Goal: Obtain resource: Obtain resource

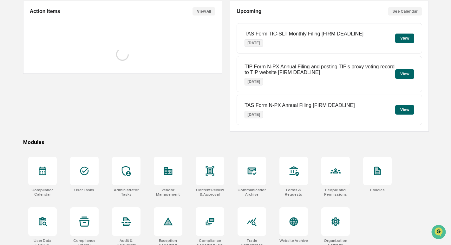
scroll to position [69, 0]
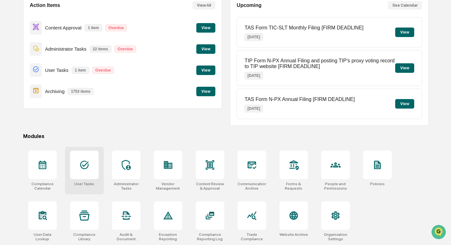
click at [87, 169] on icon at bounding box center [84, 165] width 10 height 10
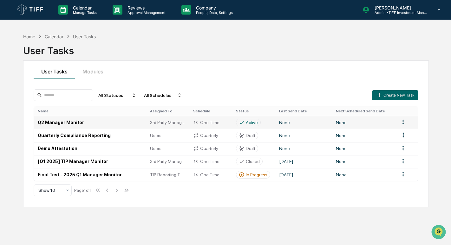
click at [75, 124] on td "Q2 Manager Monitor" at bounding box center [90, 122] width 112 height 13
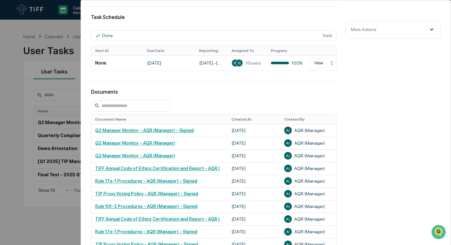
scroll to position [159, 0]
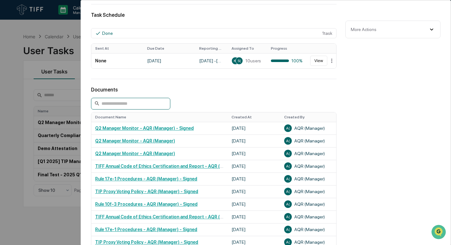
click at [123, 106] on input at bounding box center [130, 104] width 79 height 12
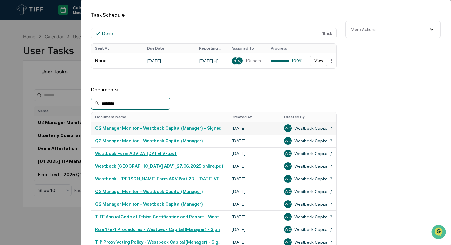
type input "********"
click at [207, 129] on link "Q2 Manager Monitor - Westbeck Capital (Manager) - Signed" at bounding box center [158, 128] width 127 height 5
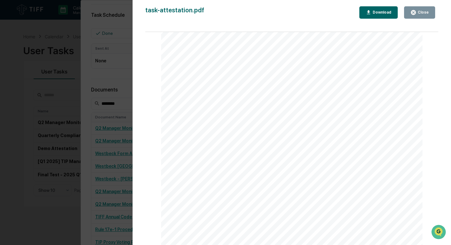
scroll to position [444, 0]
drag, startPoint x: 308, startPoint y: 142, endPoint x: 251, endPoint y: 141, distance: 56.5
drag, startPoint x: 284, startPoint y: 108, endPoint x: 250, endPoint y: 107, distance: 34.6
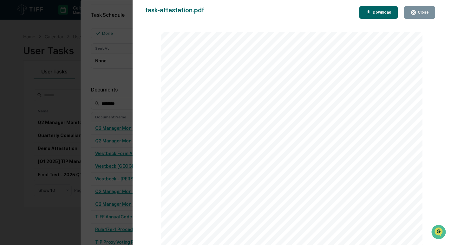
drag, startPoint x: 254, startPoint y: 106, endPoint x: 272, endPoint y: 109, distance: 18.4
click at [296, 142] on span "dholowiak@westbeckcapital.com" at bounding box center [285, 141] width 59 height 3
drag, startPoint x: 305, startPoint y: 141, endPoint x: 255, endPoint y: 140, distance: 50.4
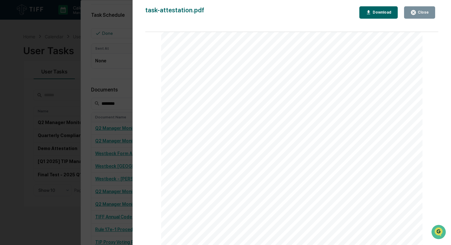
click at [256, 140] on span "dholowiak@westbeckcapital.com" at bounding box center [285, 141] width 59 height 3
copy span "dholowiak@westbeckcapital.com"
drag, startPoint x: 265, startPoint y: 108, endPoint x: 257, endPoint y: 107, distance: 9.0
drag, startPoint x: 255, startPoint y: 107, endPoint x: 265, endPoint y: 107, distance: 9.5
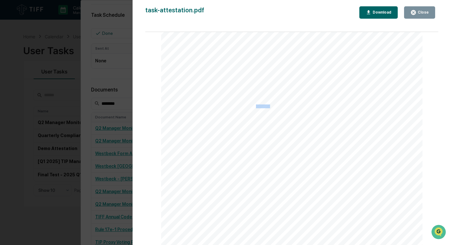
click at [265, 107] on span "Dorota" at bounding box center [271, 106] width 30 height 3
copy span "Dorota"
click at [57, 22] on div "Version History 07/21/2025, 11:29 AM Westbeck Capital (Manager) task-attestatio…" at bounding box center [225, 122] width 451 height 245
